Goal: Task Accomplishment & Management: Manage account settings

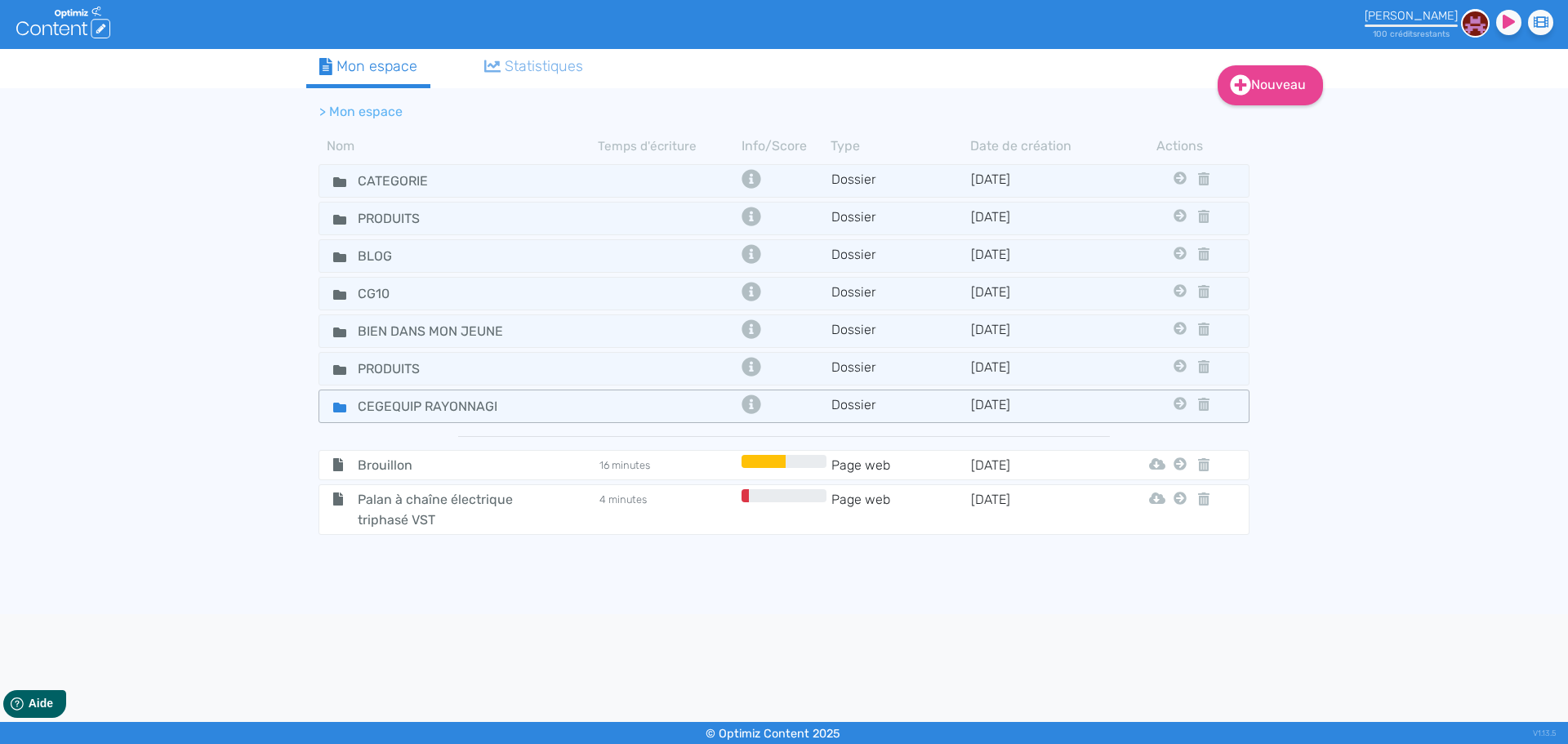
click at [577, 401] on div "CEGEQUIP RAYONNAGE" at bounding box center [459, 407] width 276 height 24
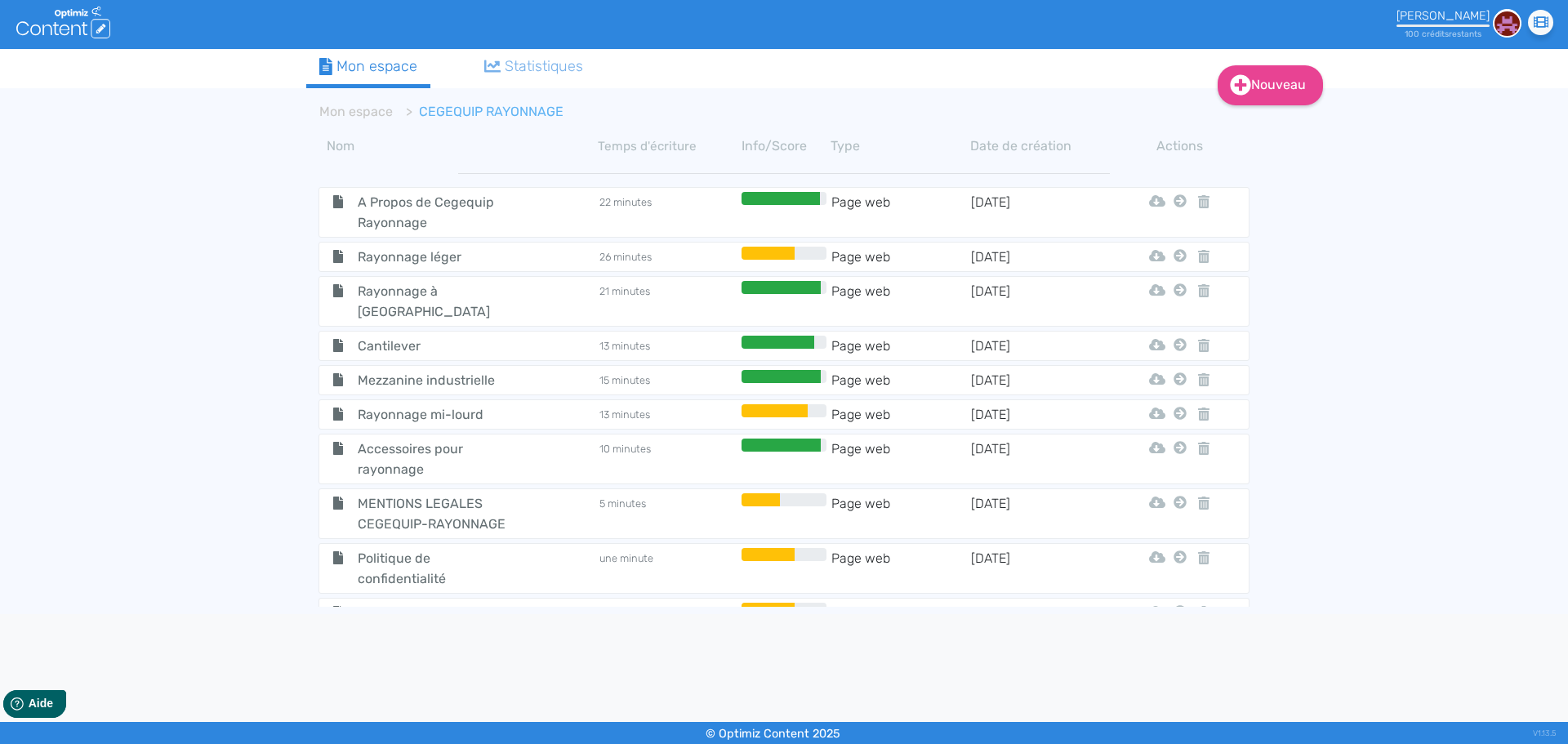
scroll to position [4, 0]
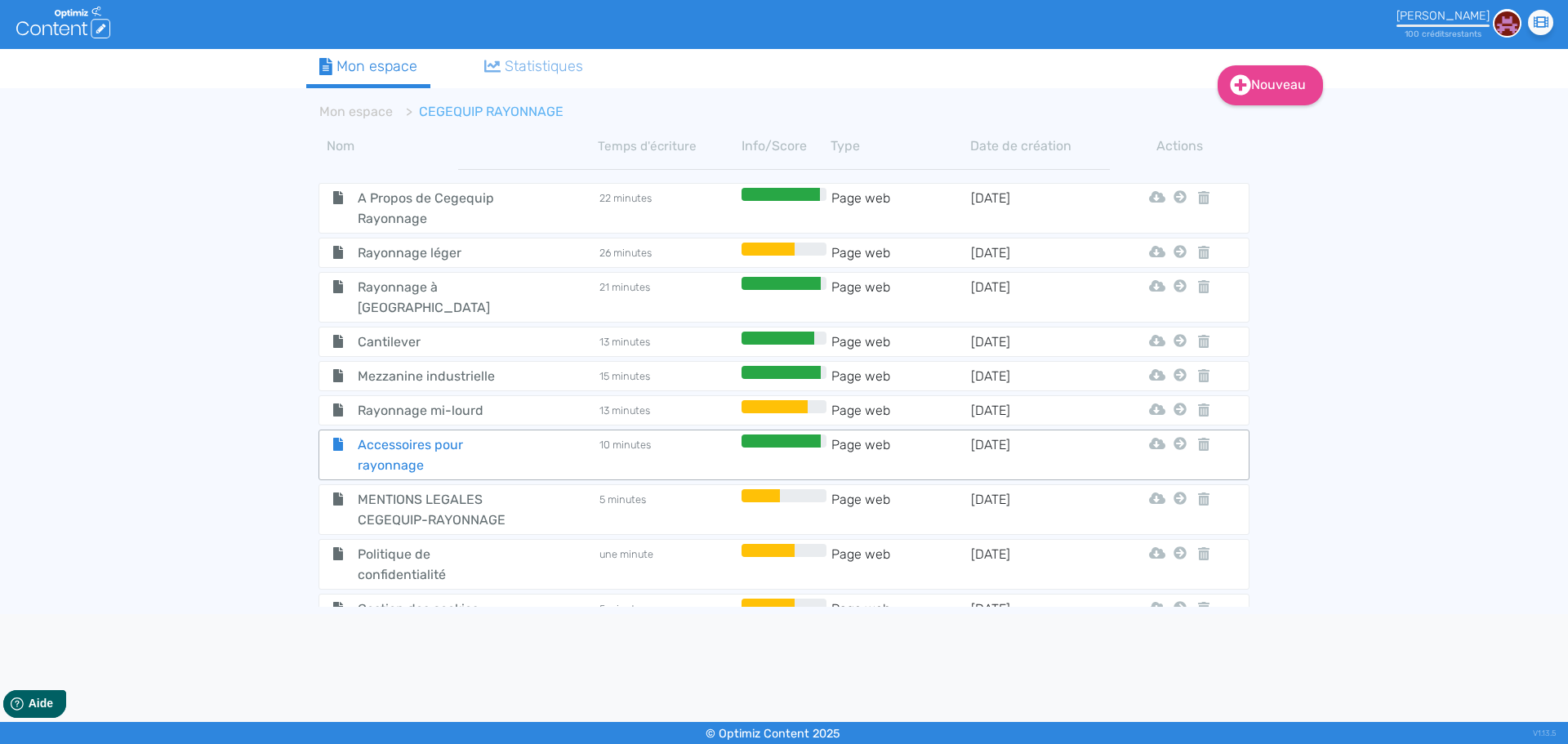
click at [539, 436] on div "Accessoires pour rayonnage" at bounding box center [459, 455] width 276 height 41
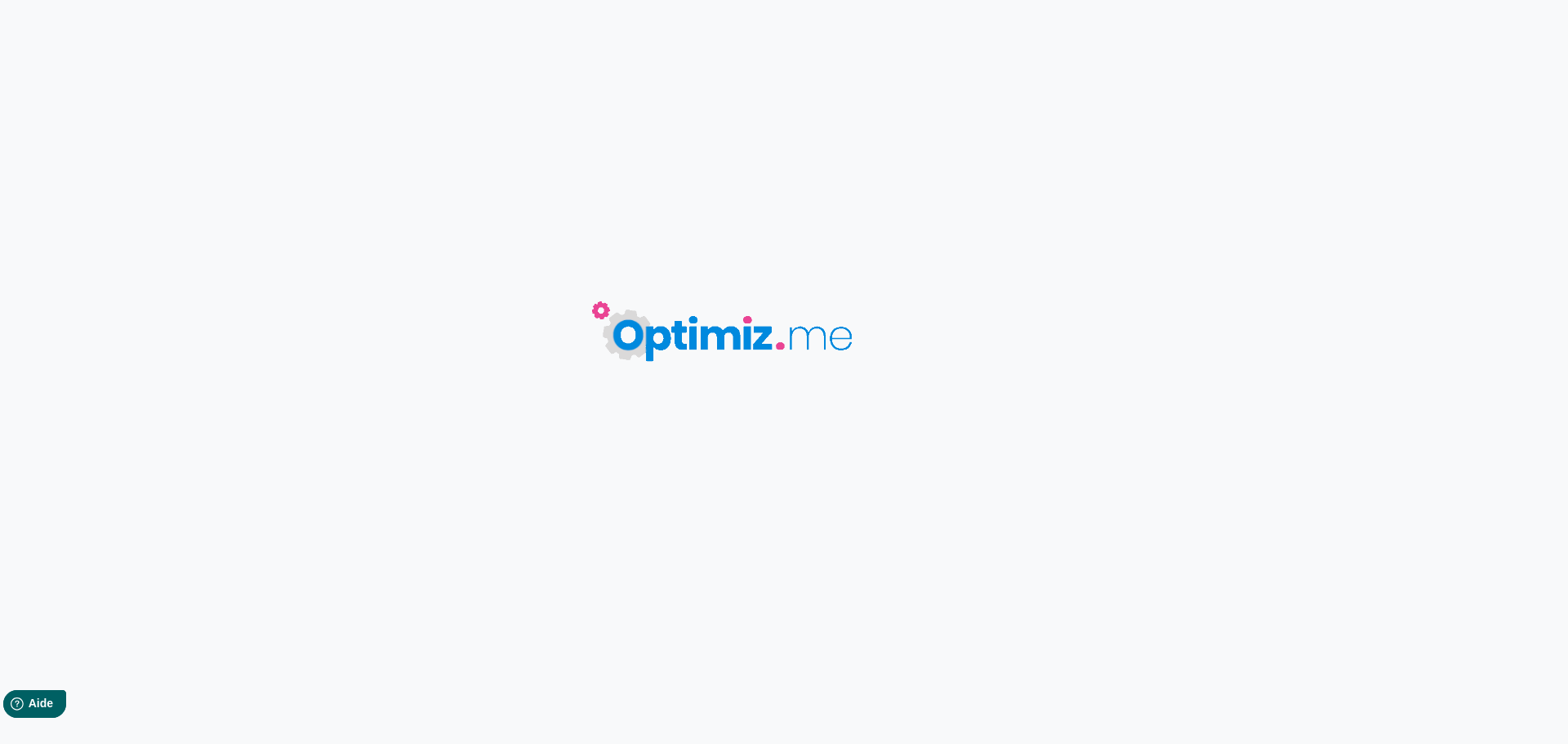
type input "Accessoires pour rayonnage"
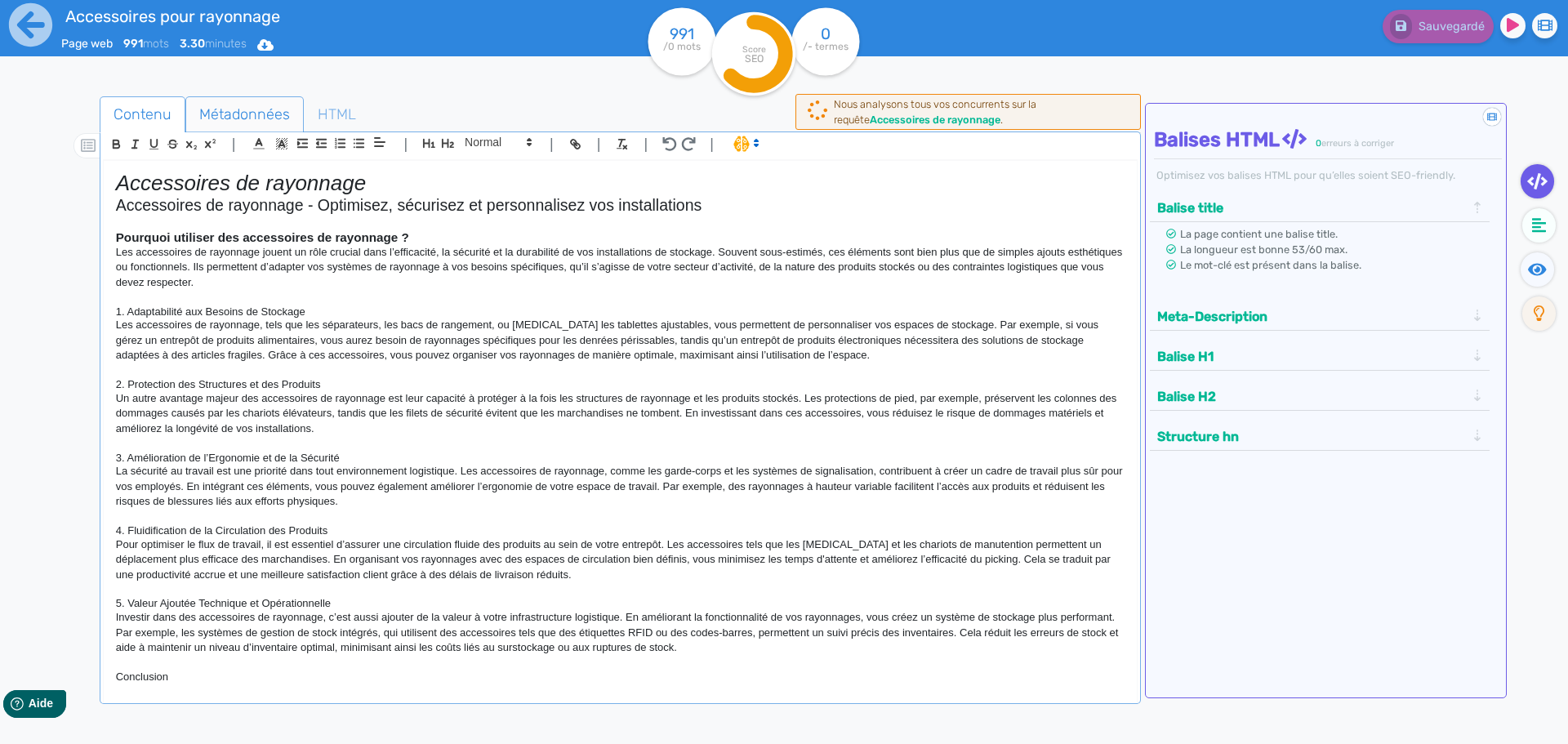
click at [261, 113] on span "Métadonnées" at bounding box center [244, 114] width 117 height 44
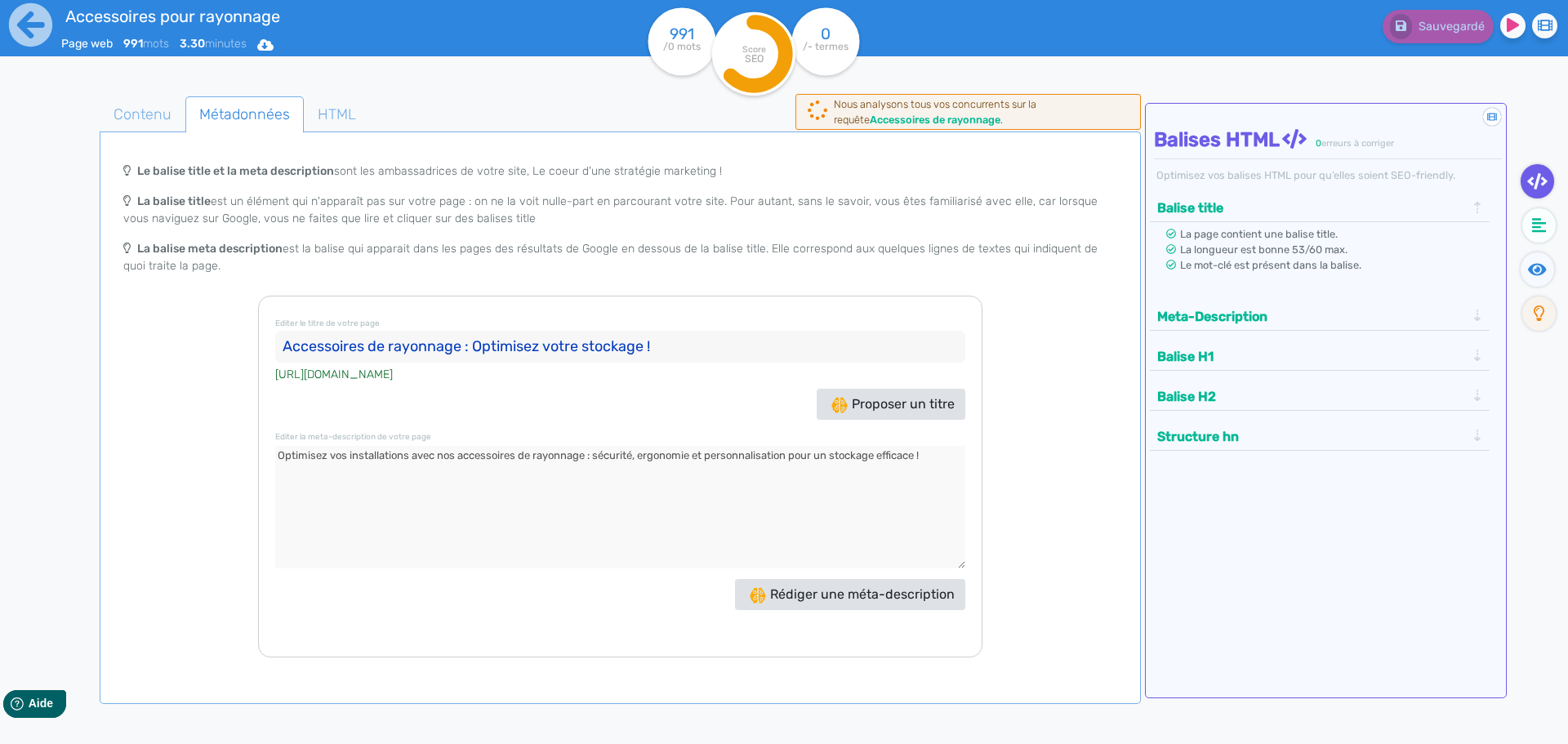
drag, startPoint x: 703, startPoint y: 351, endPoint x: 214, endPoint y: 353, distance: 489.0
click at [214, 353] on div "Le balise title et la meta description sont les ambassadrices de votre site, Le…" at bounding box center [620, 406] width 1035 height 503
click at [766, 457] on textarea at bounding box center [620, 507] width 690 height 122
